Goal: Information Seeking & Learning: Learn about a topic

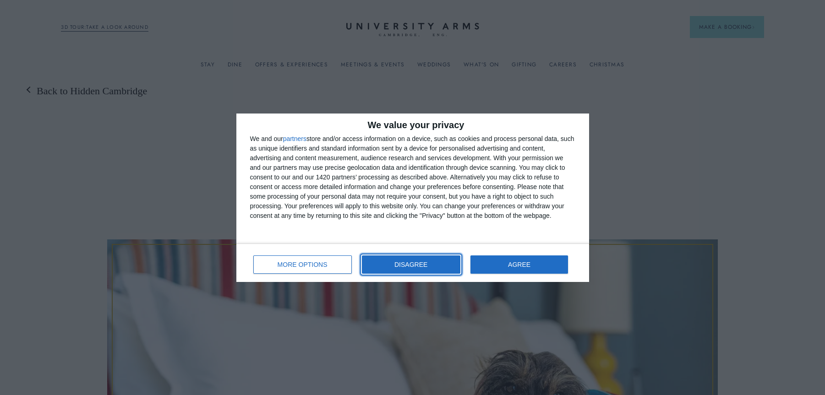
click at [390, 263] on button "DISAGREE" at bounding box center [411, 265] width 98 height 18
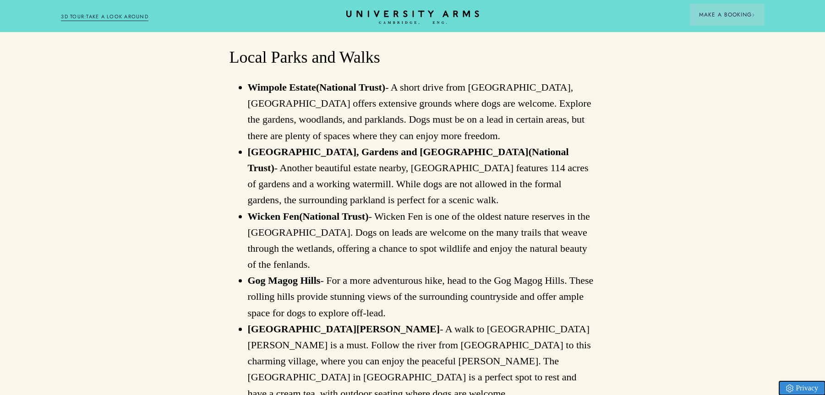
scroll to position [1104, 0]
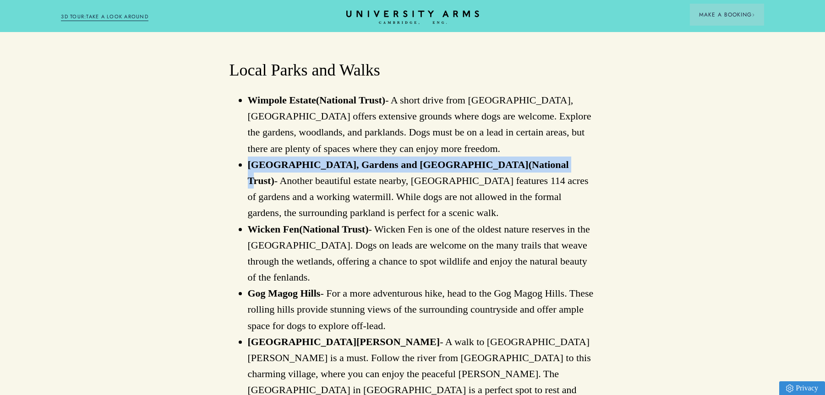
drag, startPoint x: 247, startPoint y: 142, endPoint x: 486, endPoint y: 144, distance: 238.2
click at [486, 157] on li "[GEOGRAPHIC_DATA], Gardens and [GEOGRAPHIC_DATA] (National Trust) - Another bea…" at bounding box center [422, 189] width 348 height 65
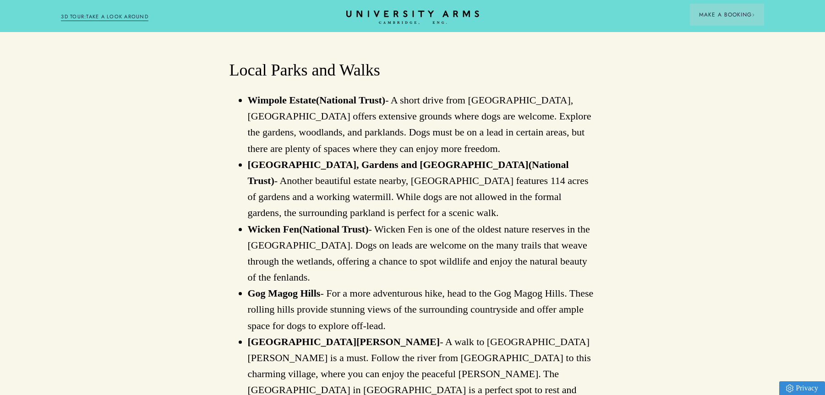
click at [326, 92] on li "Wimpole Estate (National Trust) - A short drive from [GEOGRAPHIC_DATA], [GEOGRA…" at bounding box center [422, 124] width 348 height 65
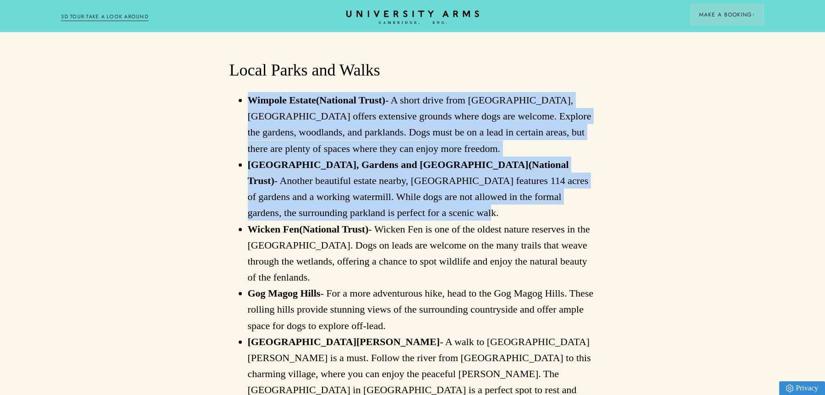
drag, startPoint x: 246, startPoint y: 75, endPoint x: 536, endPoint y: 184, distance: 310.0
click at [538, 186] on ul "Wimpole Estate (National Trust) - A short drive from [GEOGRAPHIC_DATA], [GEOGRA…" at bounding box center [413, 253] width 366 height 322
copy ul "Wimpole Estate (National Trust) - A short drive from [GEOGRAPHIC_DATA], [GEOGRA…"
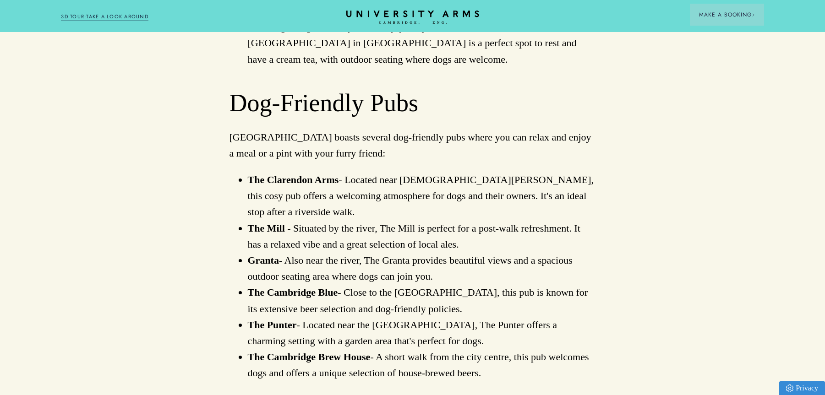
scroll to position [1447, 0]
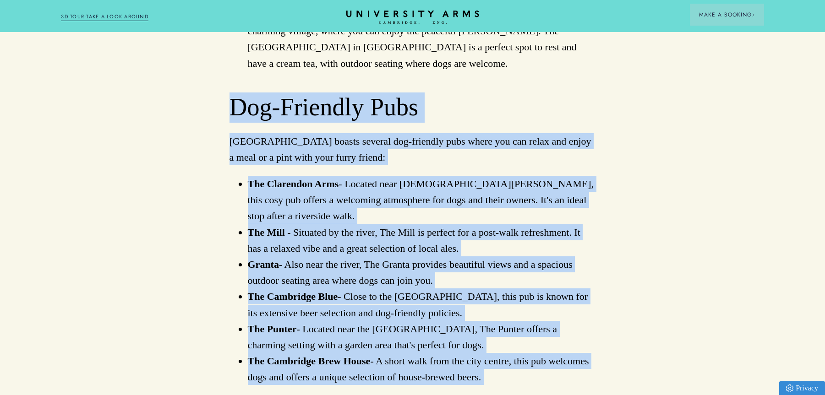
drag, startPoint x: 237, startPoint y: 90, endPoint x: 547, endPoint y: 337, distance: 396.7
click at [551, 341] on div "At [GEOGRAPHIC_DATA] , we are delighted to now welcome dogs to stay with you wh…" at bounding box center [413, 243] width 366 height 2175
copy div "Dog-Friendly Pubs [GEOGRAPHIC_DATA] boasts several dog-friendly pubs where you …"
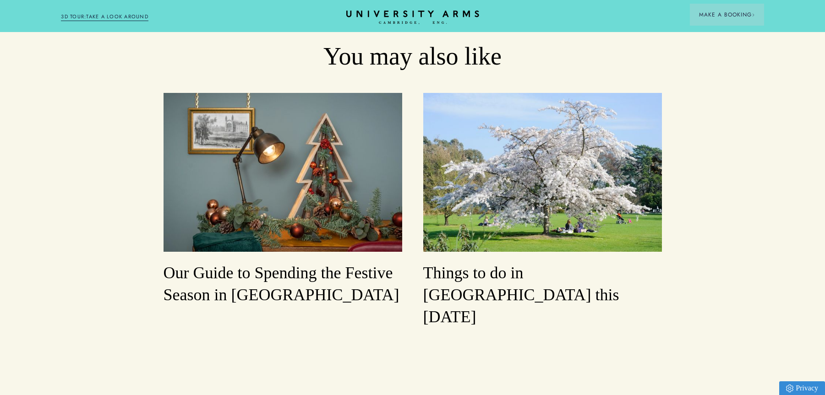
scroll to position [2877, 0]
